Goal: Obtain resource: Obtain resource

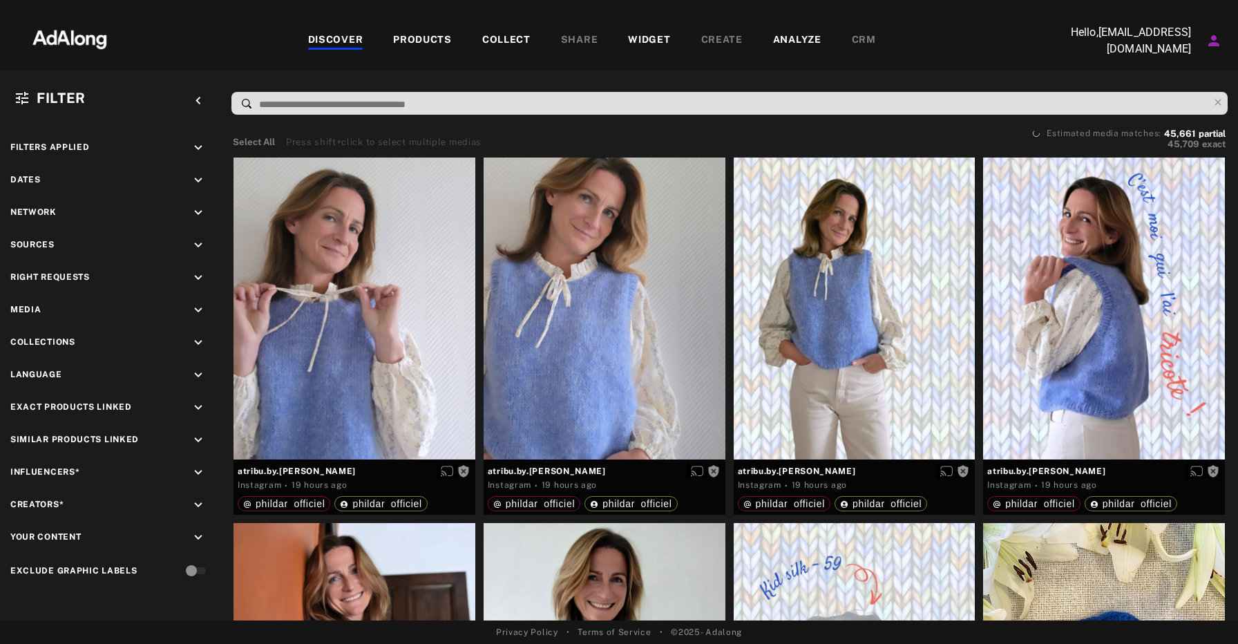
click at [328, 46] on div "DISCOVER" at bounding box center [335, 40] width 55 height 17
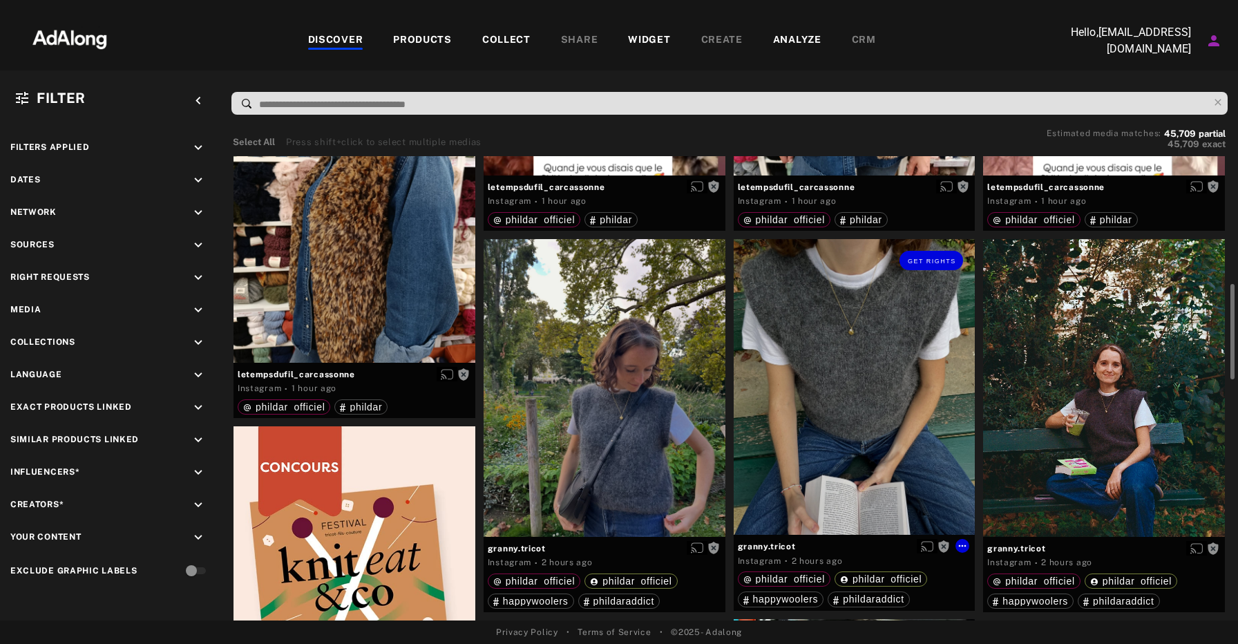
scroll to position [558, 0]
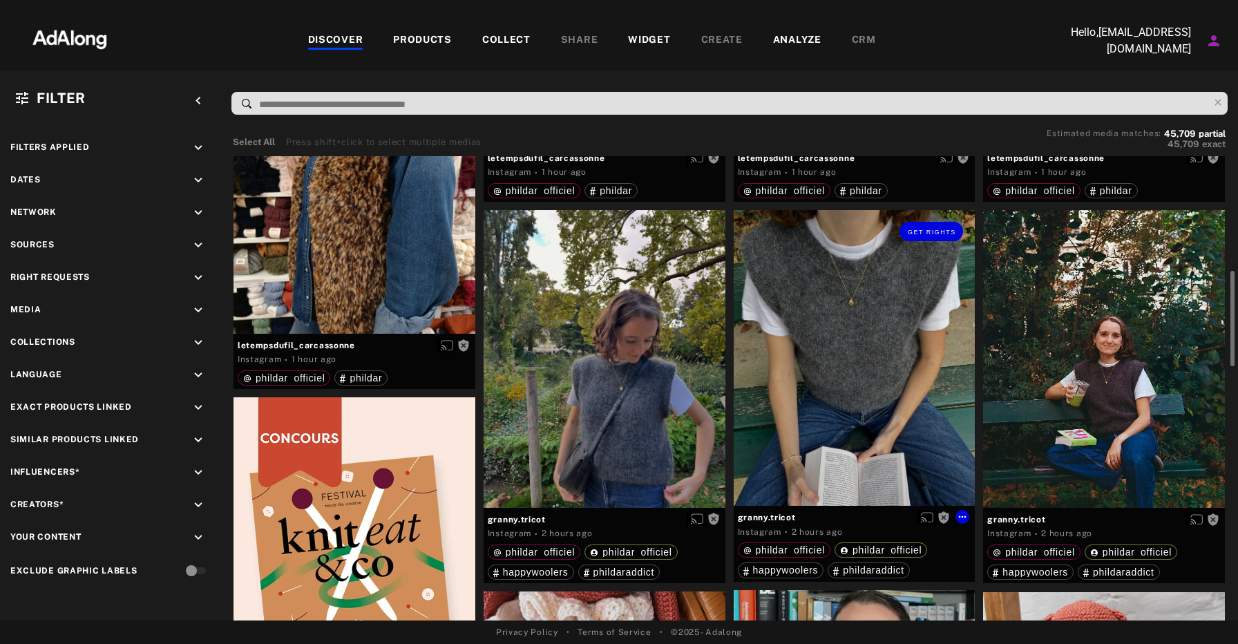
click at [862, 358] on div "Get rights" at bounding box center [855, 358] width 242 height 296
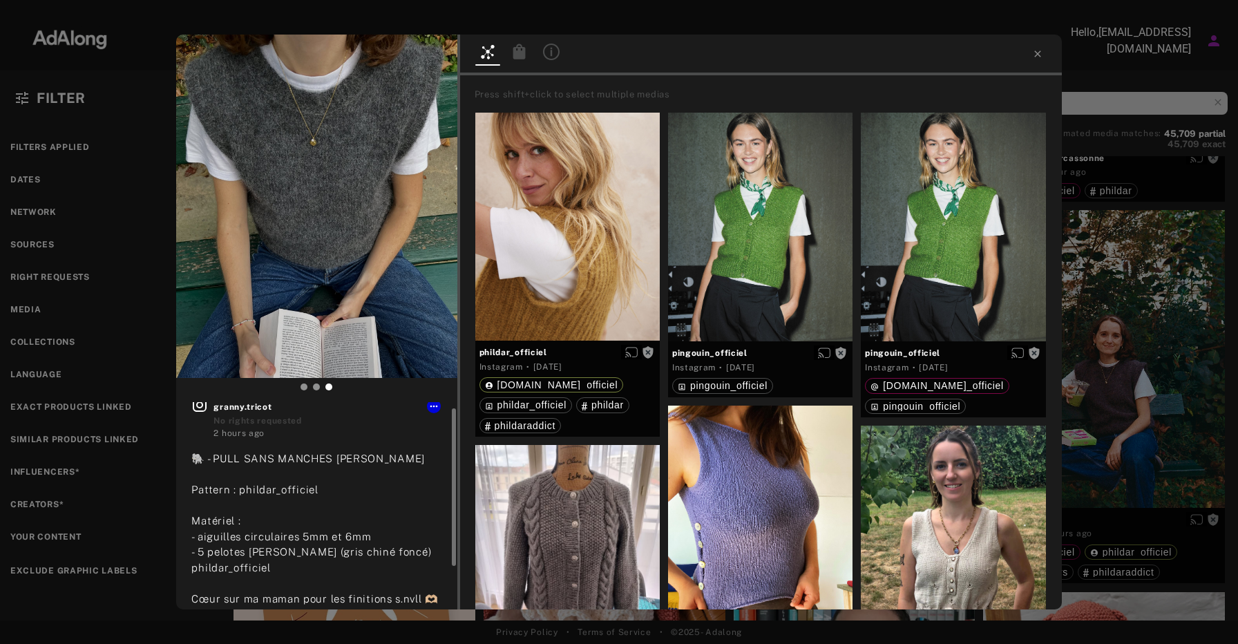
scroll to position [8, 0]
click at [430, 58] on span "Get rights" at bounding box center [414, 56] width 48 height 7
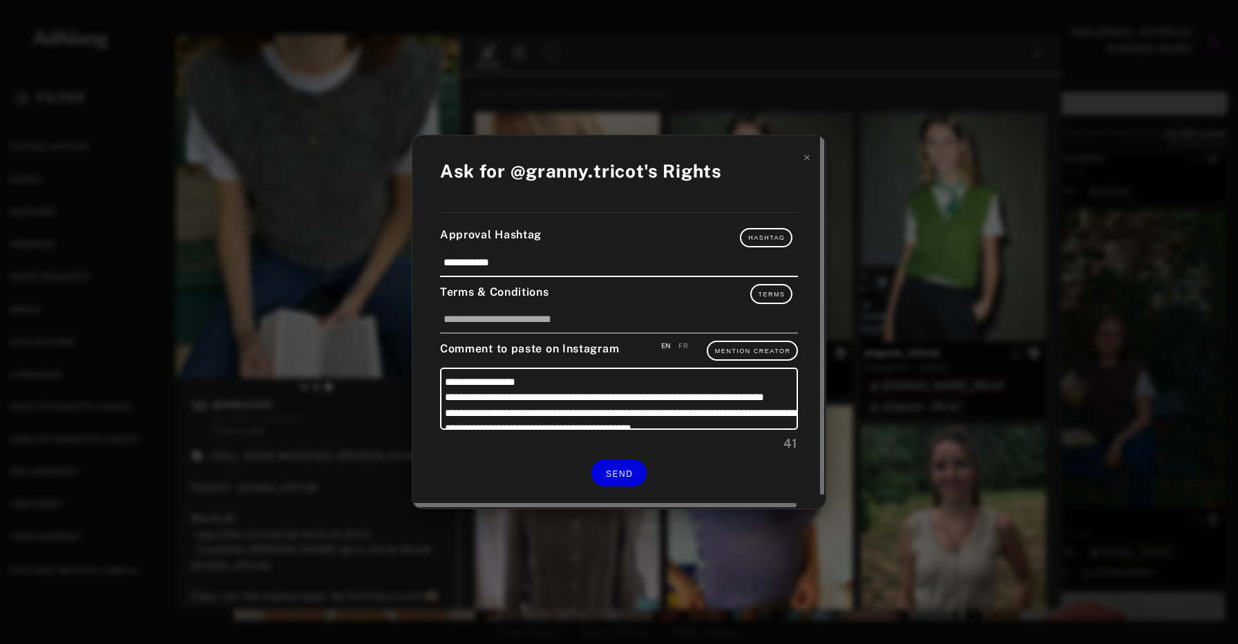
click at [683, 342] on div "FR" at bounding box center [683, 346] width 10 height 10
type textarea "**********"
click at [620, 473] on span "SEND" at bounding box center [619, 474] width 27 height 10
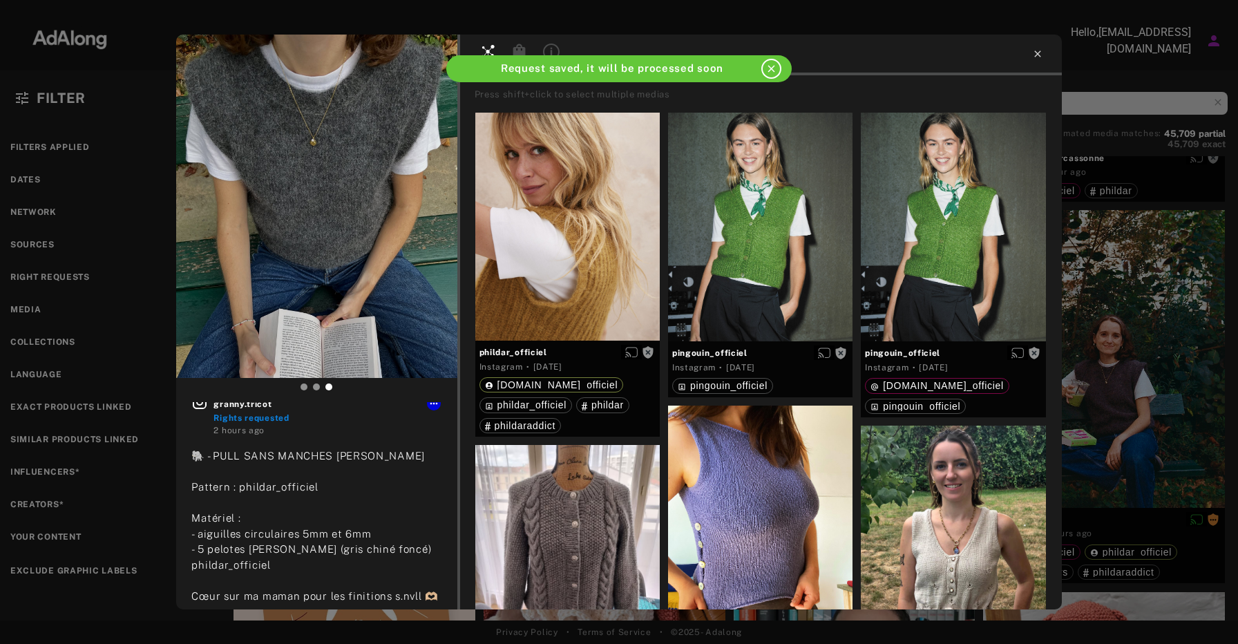
click at [1038, 54] on icon at bounding box center [1037, 53] width 11 height 11
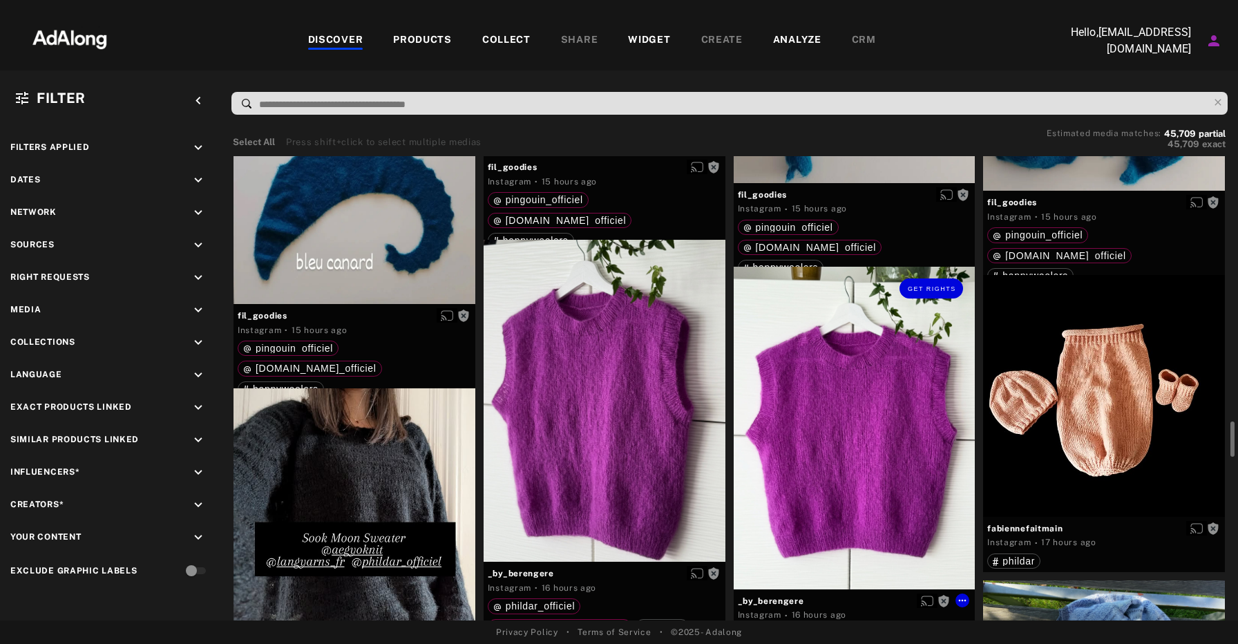
scroll to position [3018, 0]
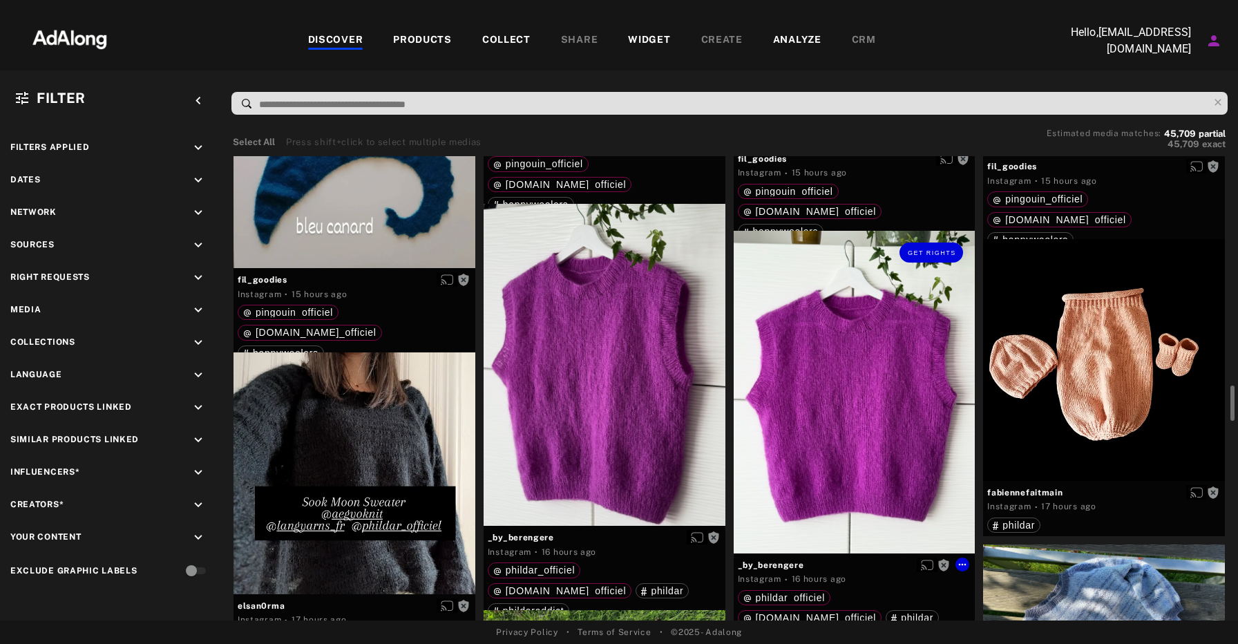
click at [822, 410] on div "Get rights" at bounding box center [855, 392] width 242 height 322
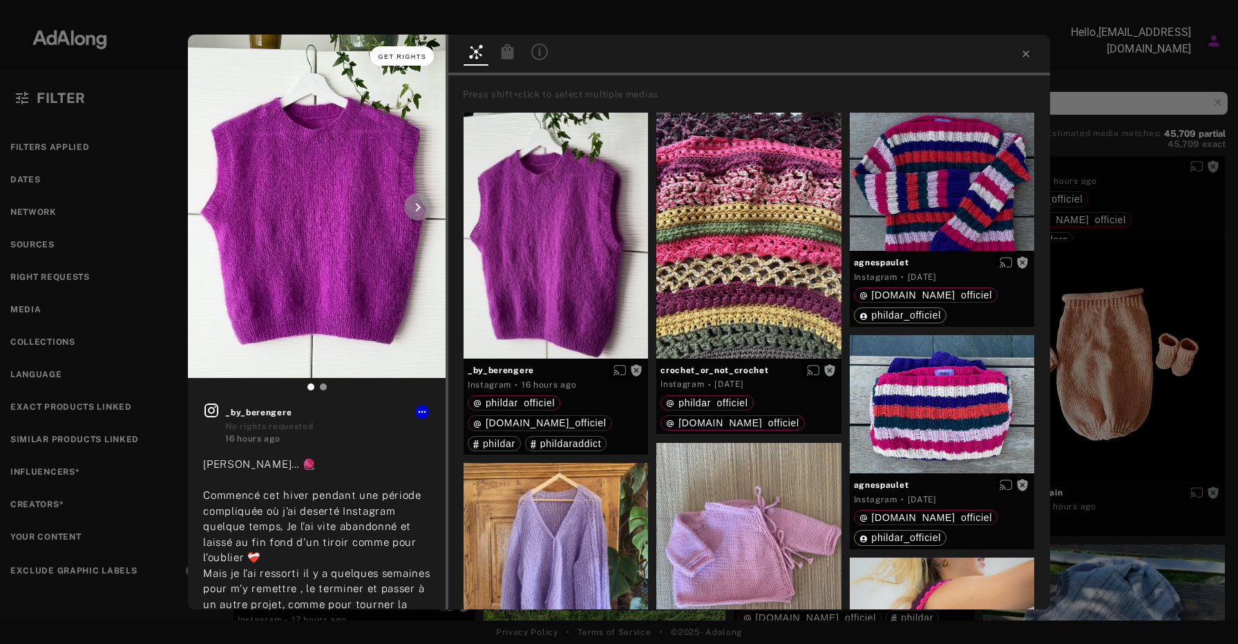
click at [390, 53] on span "Get rights" at bounding box center [403, 56] width 48 height 7
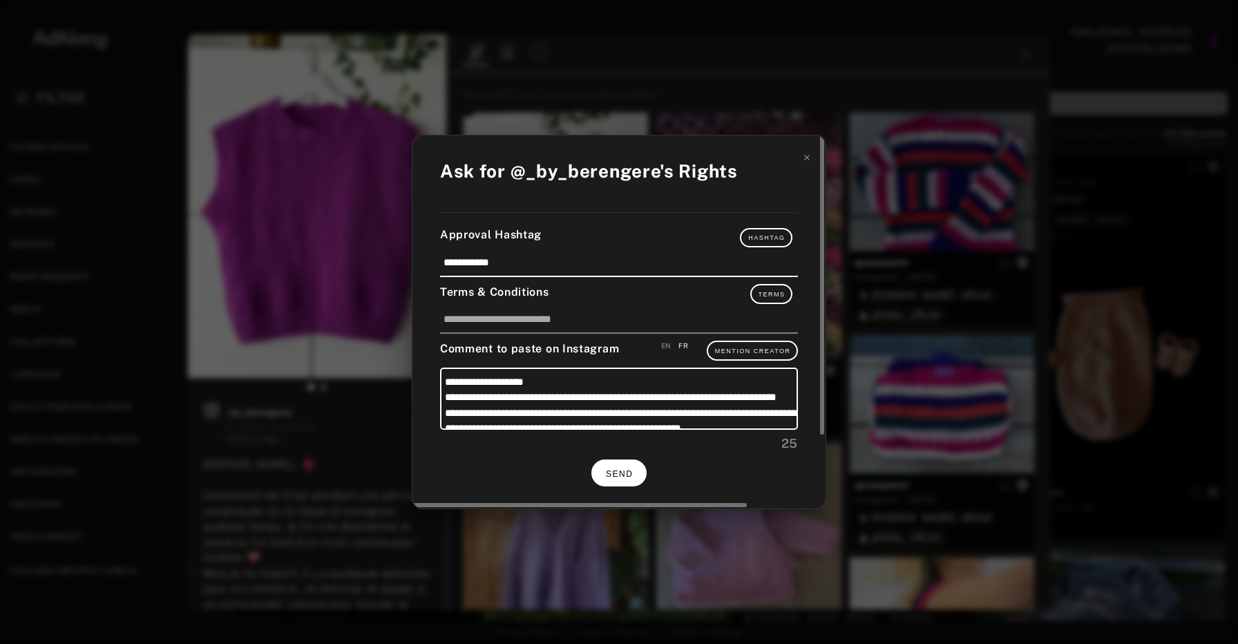
click at [626, 463] on button "SEND" at bounding box center [618, 472] width 55 height 27
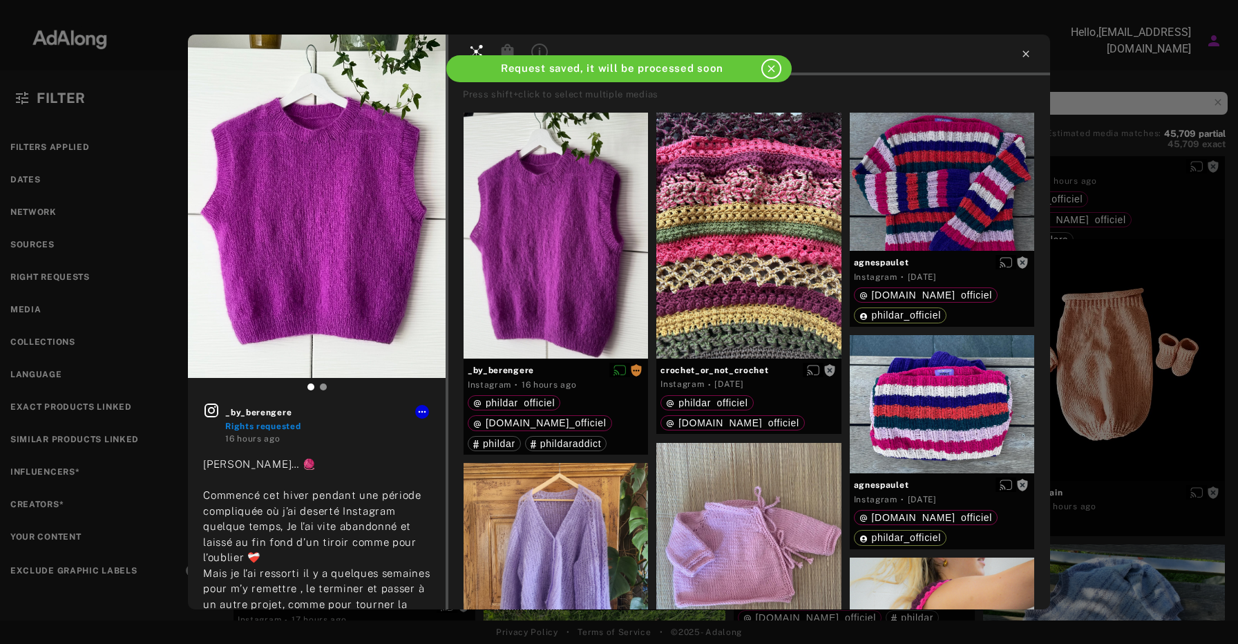
click at [1028, 59] on icon at bounding box center [1025, 53] width 11 height 11
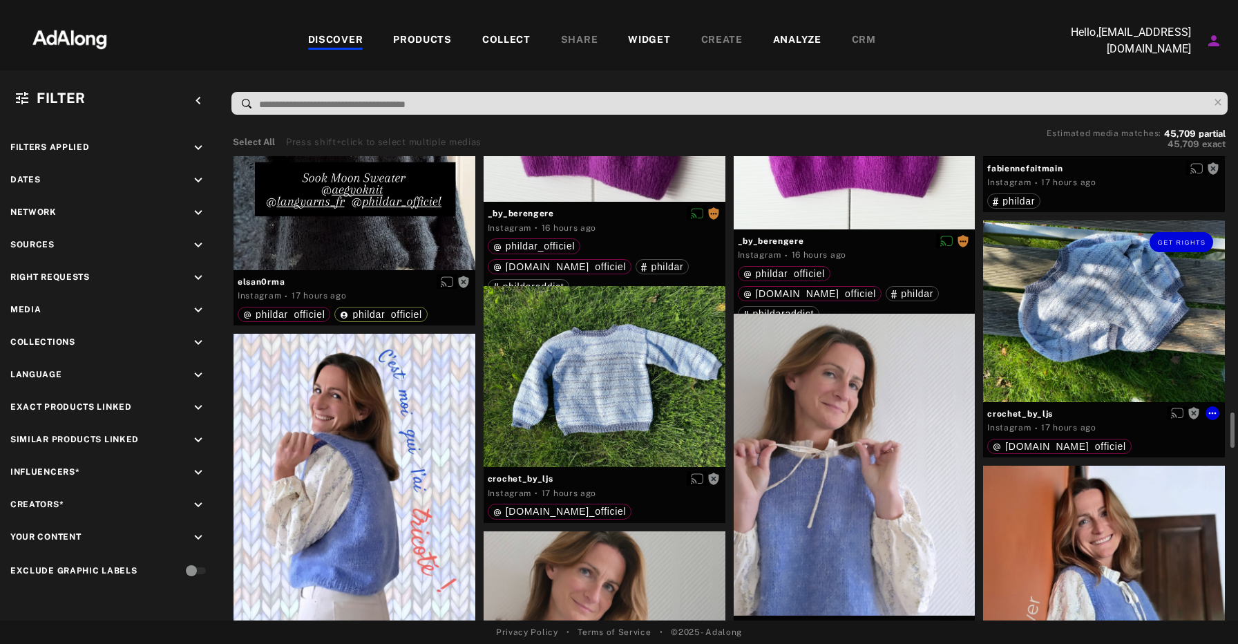
scroll to position [3340, 0]
